Goal: Find specific page/section: Locate item on page

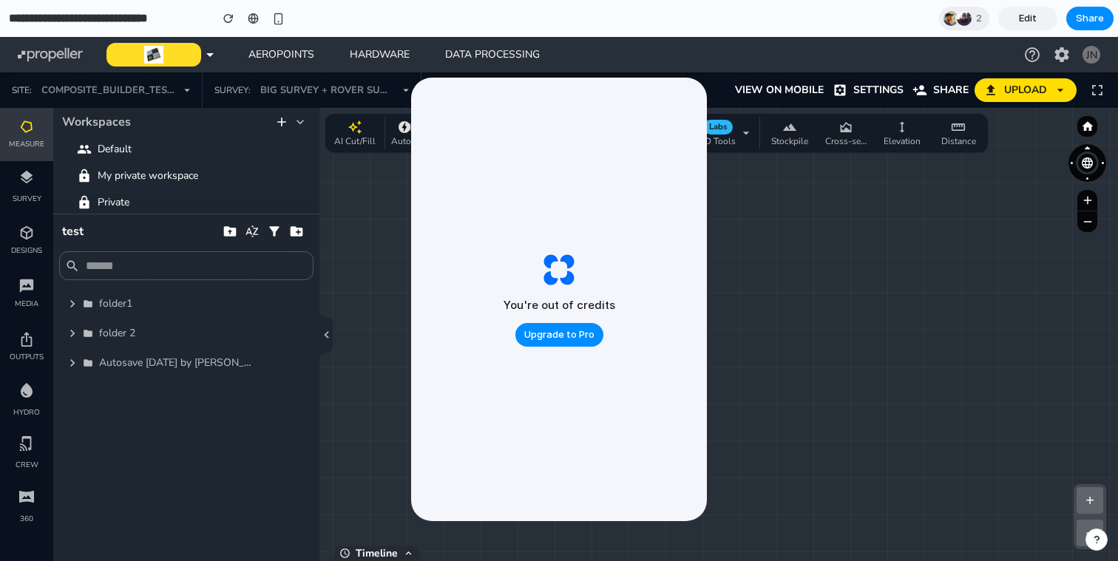
click at [1079, 486] on div at bounding box center [1088, 326] width 50 height 424
click at [1089, 500] on div at bounding box center [1088, 326] width 50 height 424
click at [840, 391] on div "5 3 + − Zoom: 1.0 x | Clusters: 4 | Size: 1512 x 613" at bounding box center [559, 334] width 1118 height 453
drag, startPoint x: 616, startPoint y: 137, endPoint x: 535, endPoint y: 122, distance: 82.0
click at [535, 122] on div "You're out of credits Upgrade to Pro" at bounding box center [559, 300] width 296 height 444
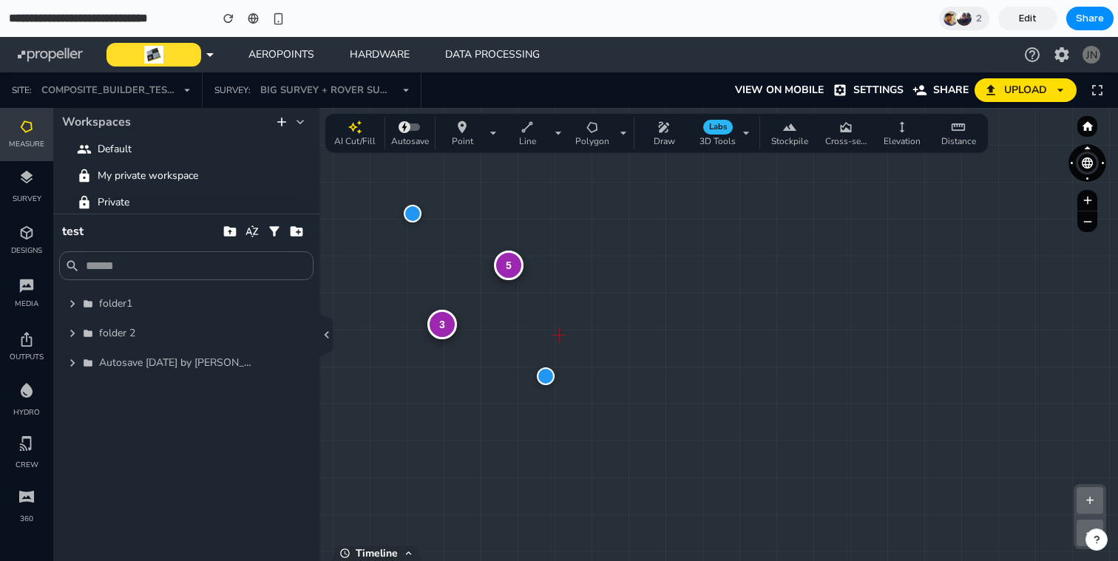
drag, startPoint x: 550, startPoint y: 308, endPoint x: 638, endPoint y: 275, distance: 93.8
click at [638, 275] on div "5 3 + − Zoom: 1.0 x | Clusters: 4 | Size: 1512 x 613" at bounding box center [559, 334] width 1118 height 453
click at [1084, 524] on div at bounding box center [1088, 326] width 50 height 424
click at [1083, 533] on div at bounding box center [1088, 326] width 50 height 424
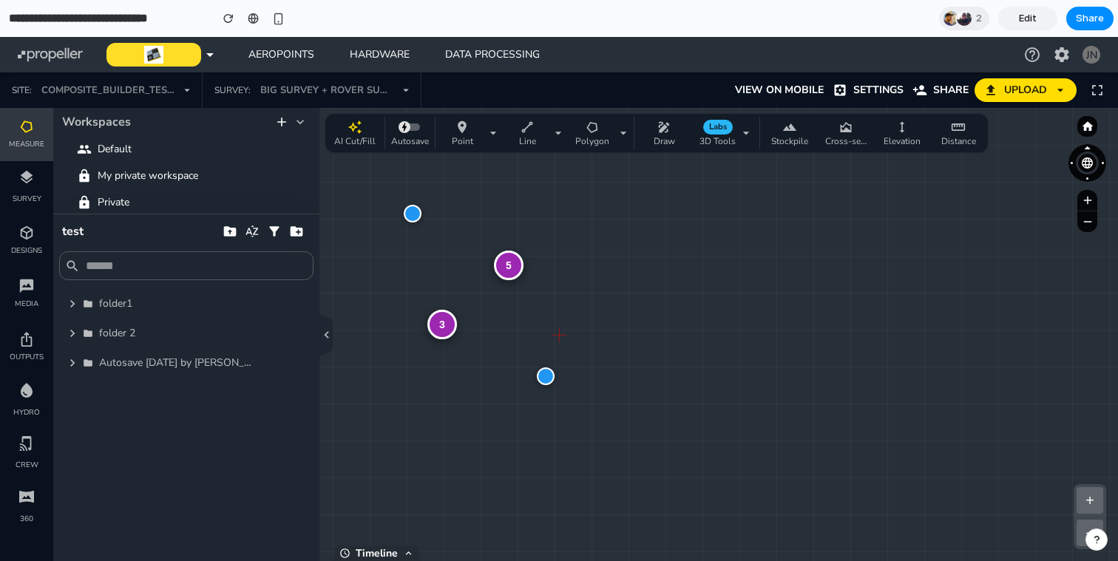
click at [1094, 495] on div at bounding box center [1088, 326] width 50 height 424
click at [70, 368] on icon "button" at bounding box center [72, 363] width 15 height 15
drag, startPoint x: 566, startPoint y: 361, endPoint x: 712, endPoint y: 388, distance: 148.8
click at [712, 388] on div "4 2 + − Zoom: 1.4 x | Clusters: 6 | Size: 1512 x 613" at bounding box center [559, 334] width 1118 height 453
drag, startPoint x: 632, startPoint y: 376, endPoint x: 423, endPoint y: 376, distance: 209.3
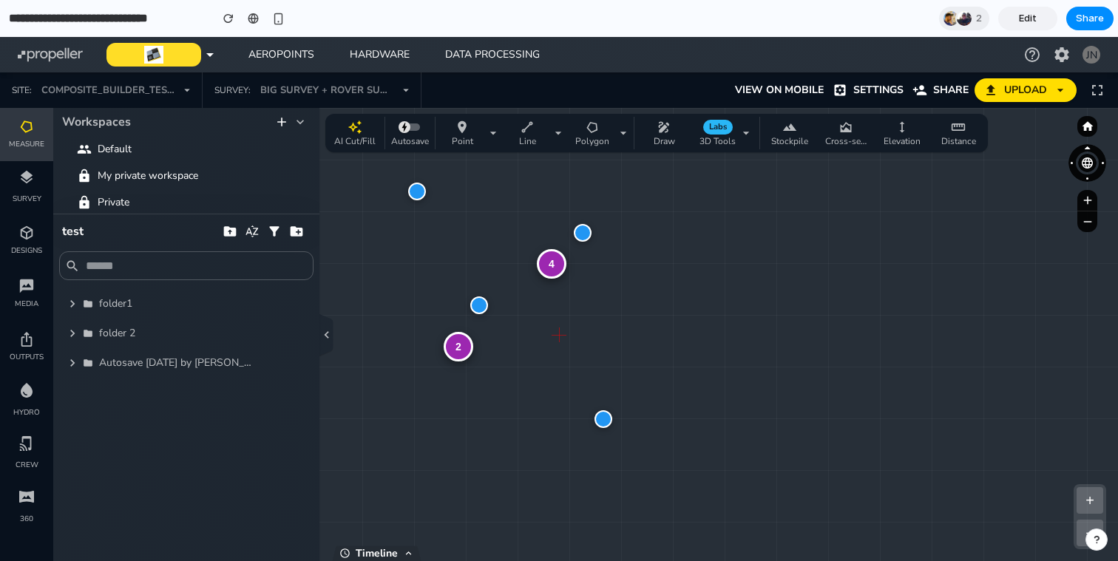
click at [423, 376] on div "4 2 + − Zoom: 1.4 x | Clusters: 6 | Size: 1512 x 613" at bounding box center [559, 334] width 1118 height 453
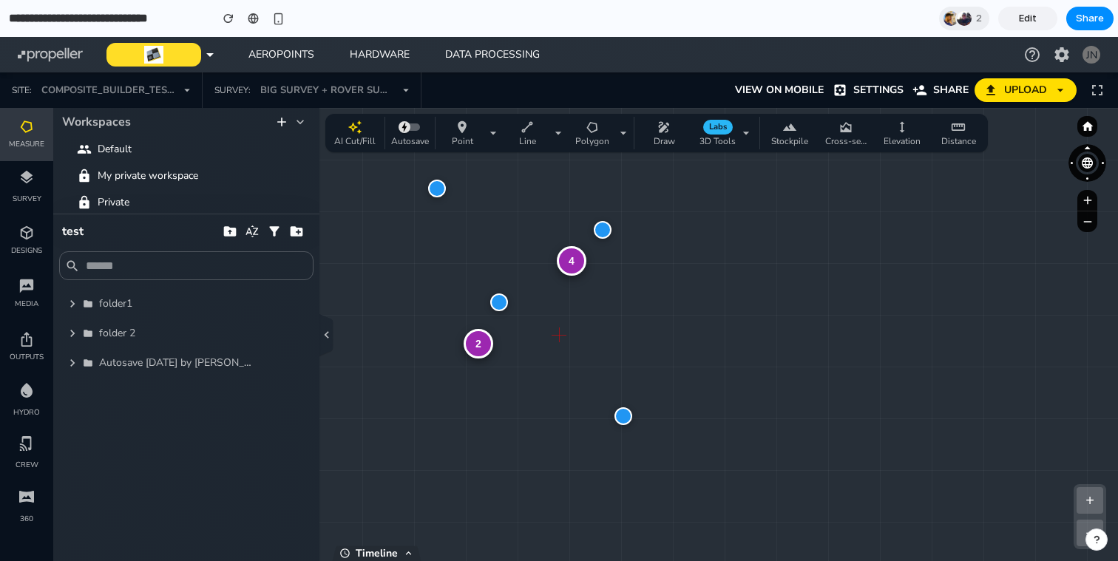
drag, startPoint x: 505, startPoint y: 372, endPoint x: 485, endPoint y: 369, distance: 20.2
click at [485, 369] on div "4 2 + − Zoom: 1.4 x | Clusters: 6 | Size: 1512 x 613" at bounding box center [559, 334] width 1118 height 453
click at [503, 303] on div at bounding box center [499, 303] width 18 height 18
click at [605, 227] on div at bounding box center [603, 230] width 18 height 18
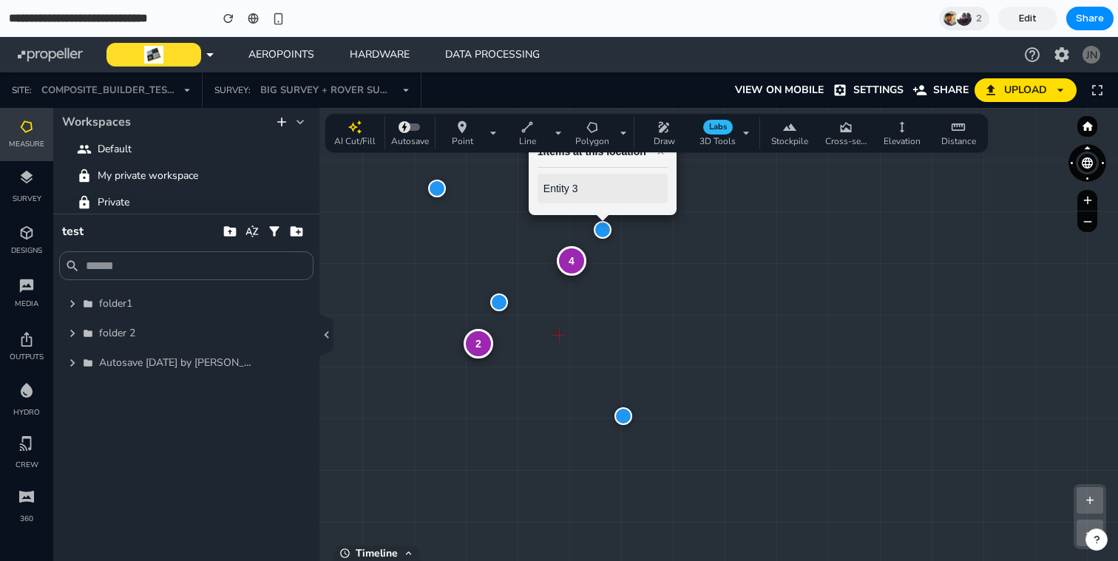
click at [608, 269] on div "4 2 1 items at this location × Entity 3 + − Zoom: 1.4 x | Clusters: 6 | Size: 1…" at bounding box center [559, 334] width 1118 height 453
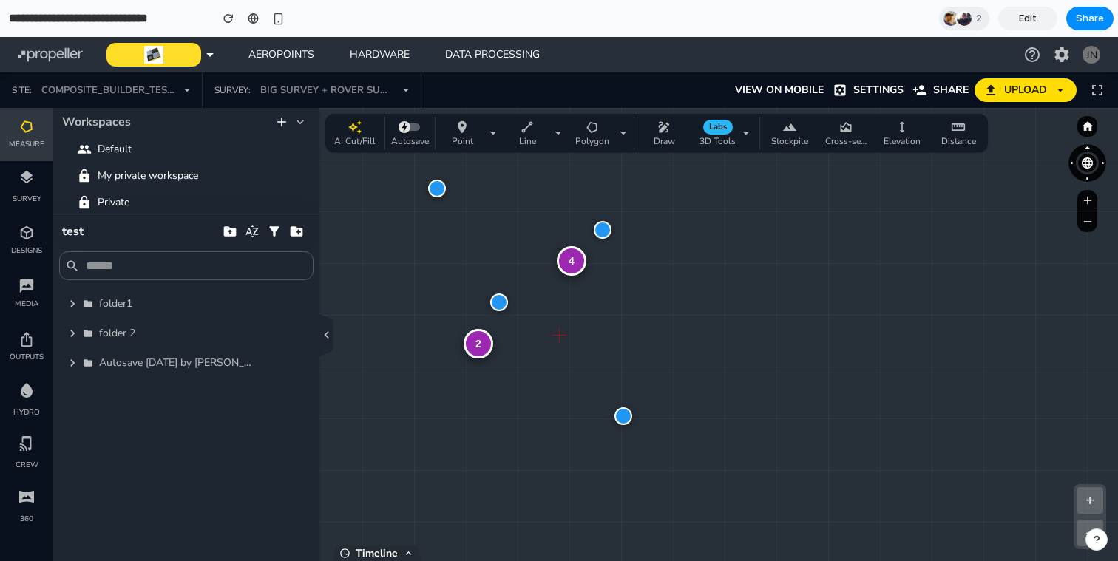
click at [618, 411] on div at bounding box center [624, 417] width 18 height 18
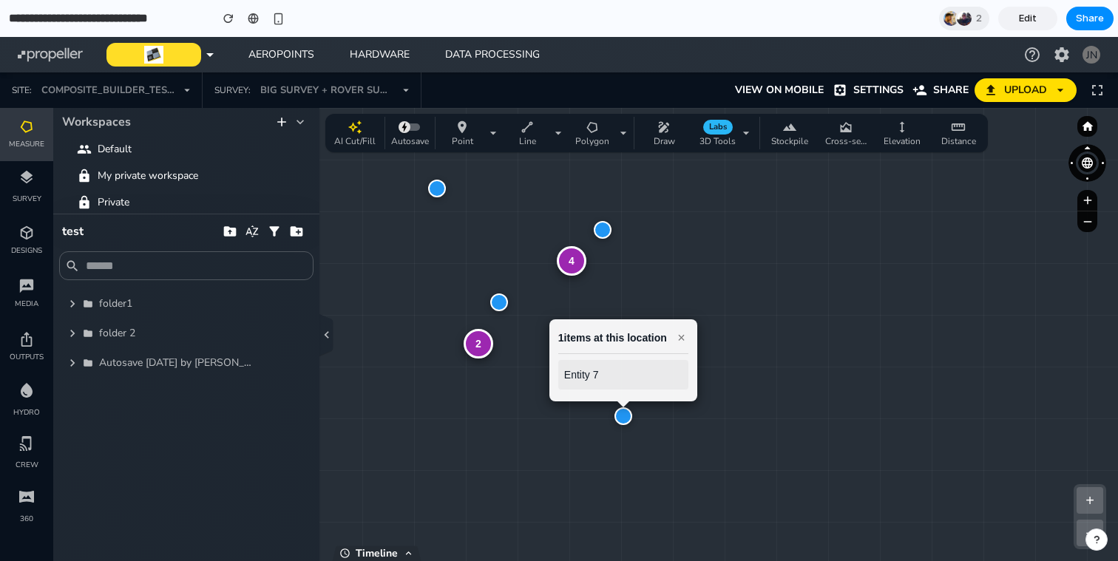
click at [718, 417] on div "4 2 1 items at this location × Entity 7 + − Zoom: 1.4 x | Clusters: 6 | Size: 1…" at bounding box center [559, 334] width 1118 height 453
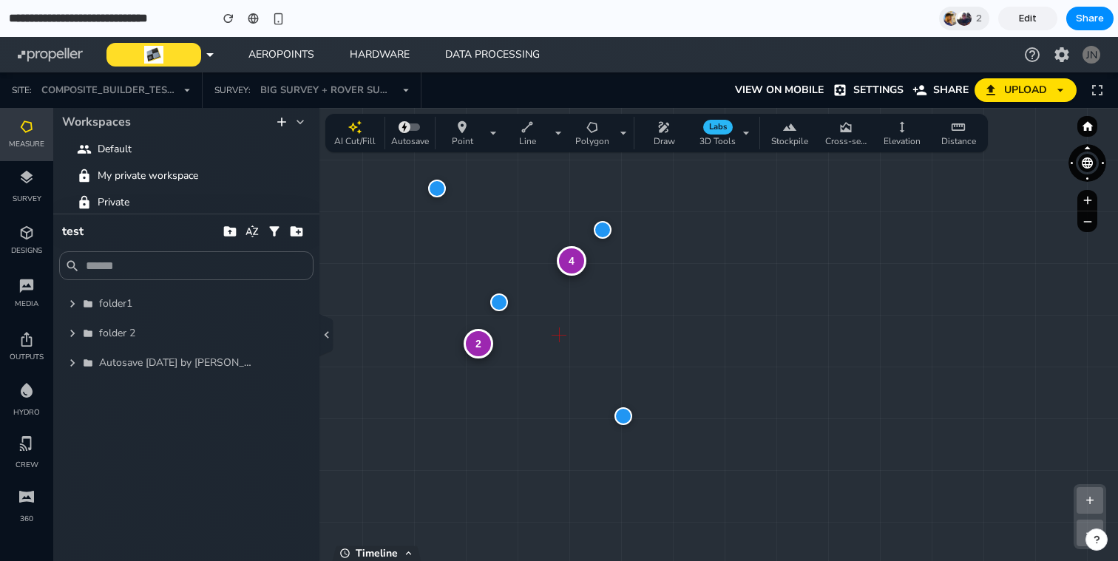
click at [573, 268] on div "4" at bounding box center [572, 261] width 30 height 30
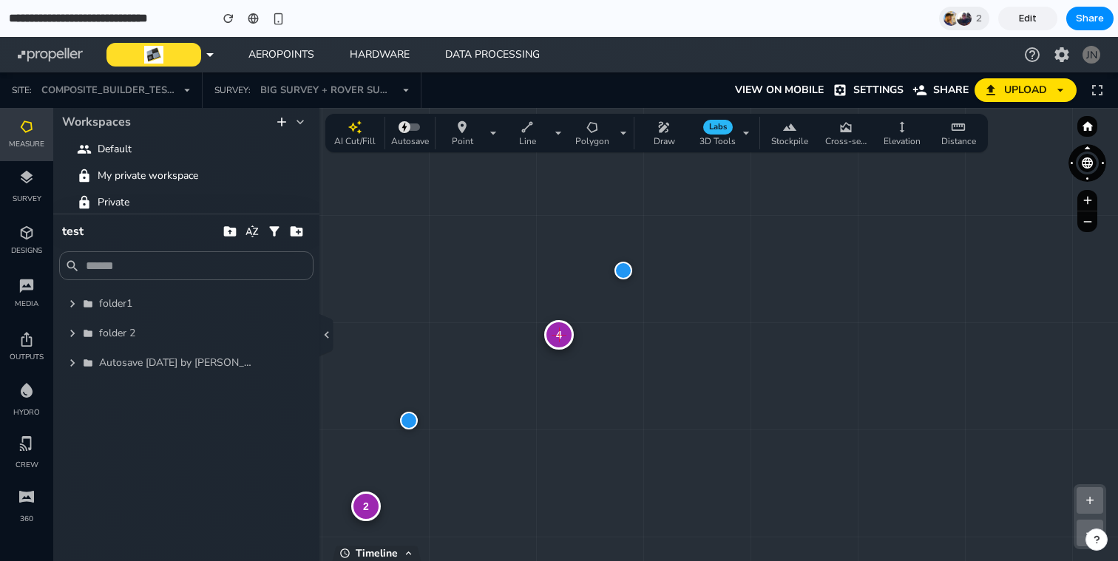
click at [562, 335] on div "4" at bounding box center [559, 335] width 30 height 30
click at [558, 334] on div "3" at bounding box center [559, 335] width 30 height 30
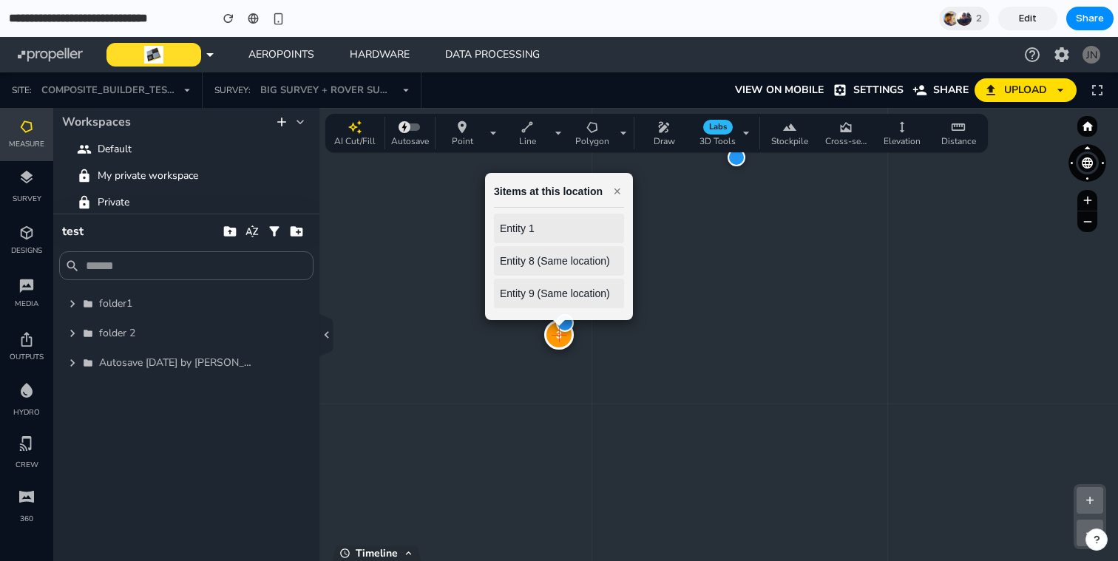
click at [555, 343] on div "3" at bounding box center [559, 335] width 30 height 30
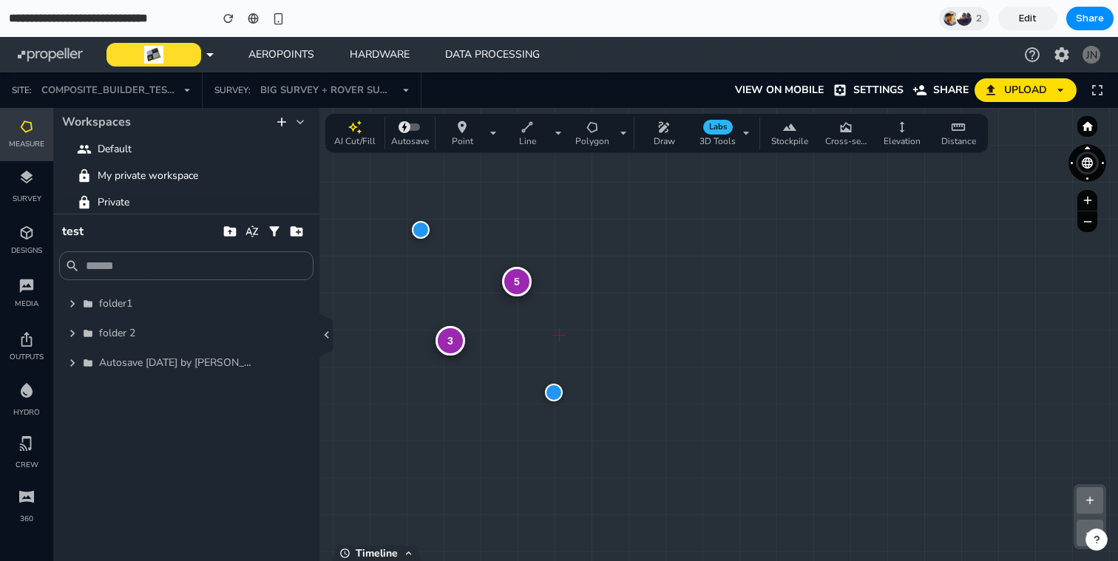
drag, startPoint x: 522, startPoint y: 325, endPoint x: 564, endPoint y: 272, distance: 67.9
click at [564, 272] on div "5 3 + − Zoom: 1.0 x | Clusters: 4 | Size: 1512 x 613" at bounding box center [559, 334] width 1118 height 453
click at [442, 347] on div "3" at bounding box center [451, 341] width 30 height 30
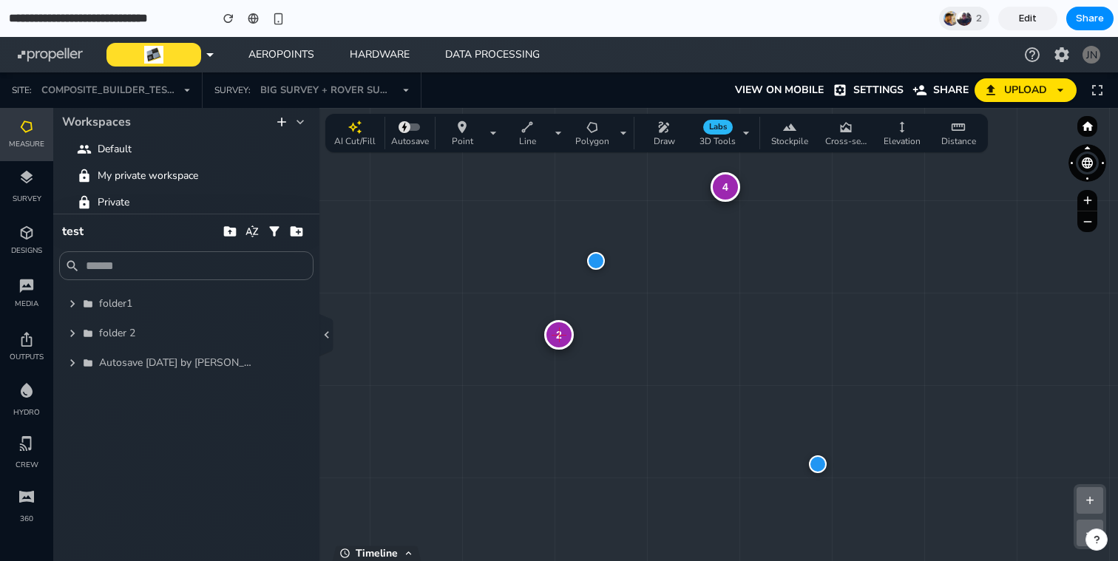
click at [729, 190] on div "4" at bounding box center [726, 187] width 30 height 30
click at [647, 246] on div at bounding box center [648, 246] width 18 height 18
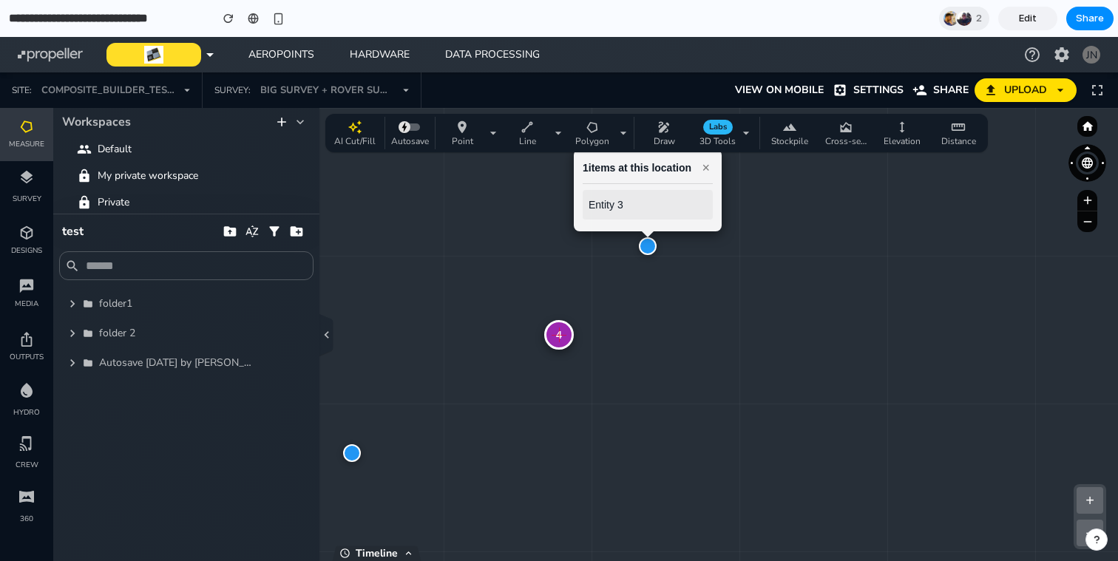
click at [558, 344] on div "4" at bounding box center [559, 335] width 30 height 30
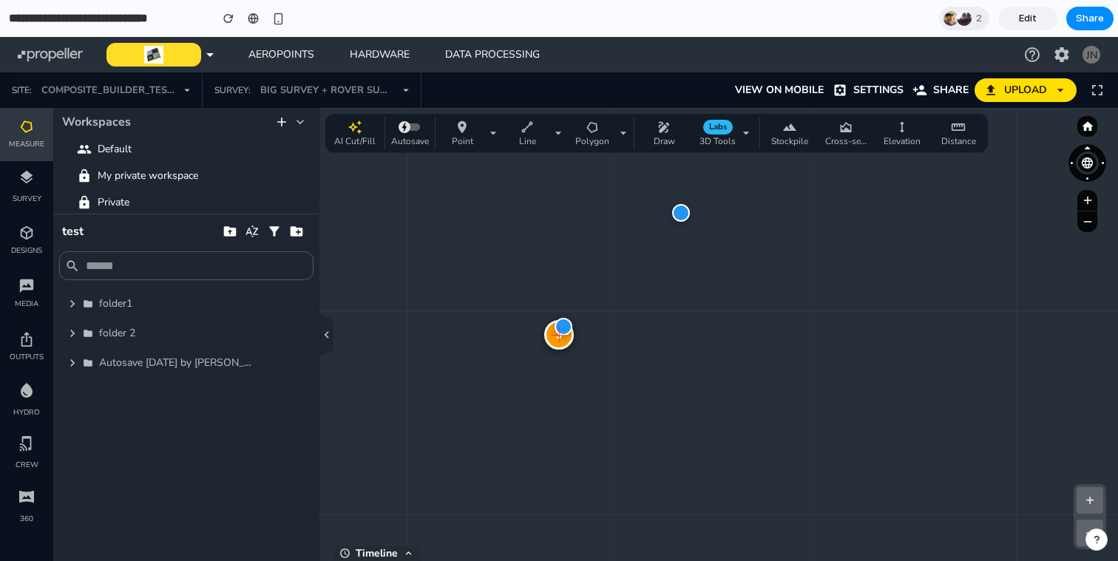
click at [686, 209] on div at bounding box center [681, 213] width 18 height 18
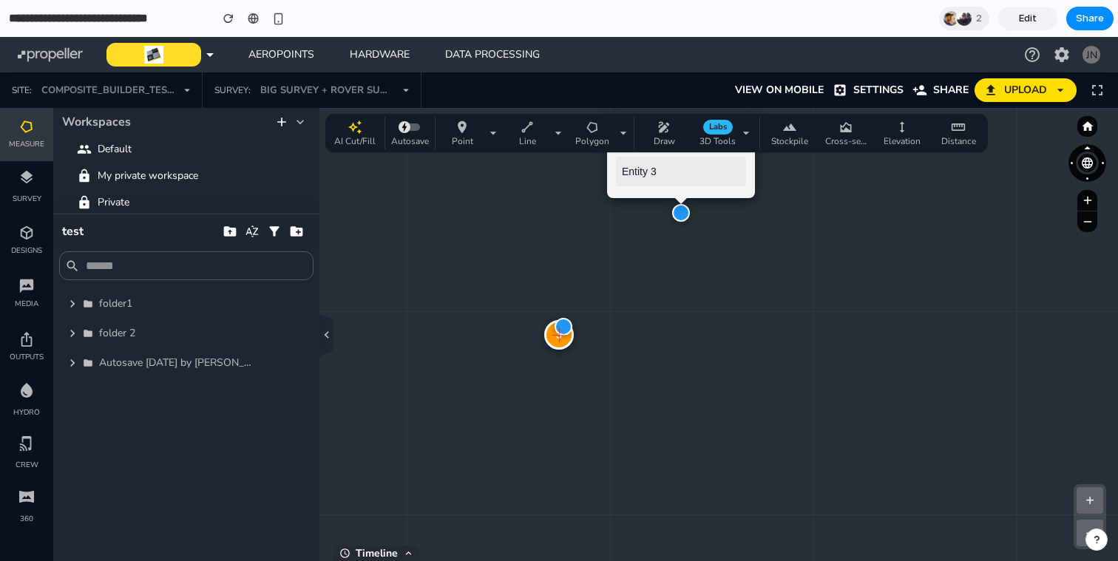
click at [697, 340] on div "3 1 items at this location × Entity 3 + − Zoom: 5.5 x | Clusters: 8 | Size: 151…" at bounding box center [559, 334] width 1118 height 453
